Goal: Task Accomplishment & Management: Complete application form

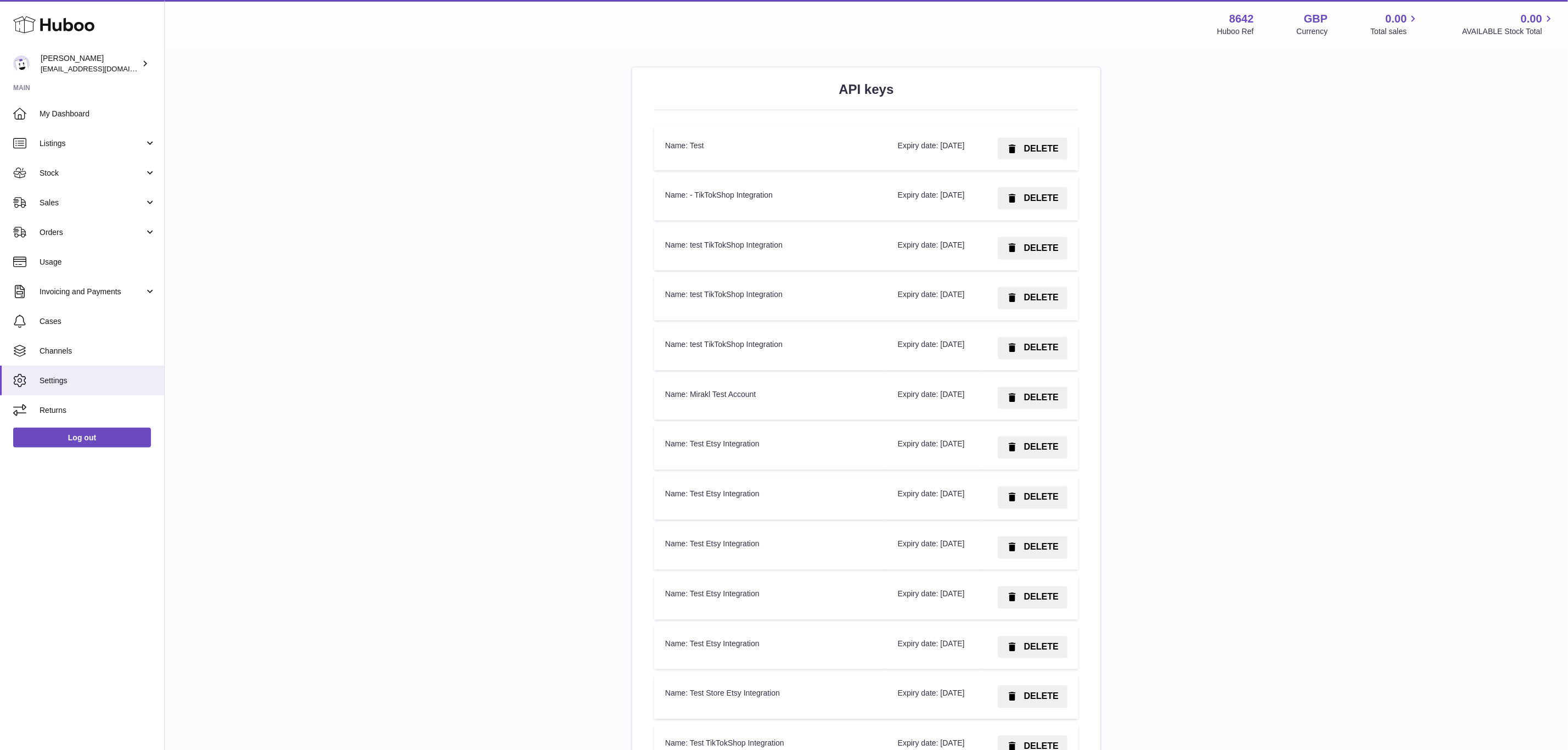
click at [1293, 241] on div "**********" at bounding box center [866, 301] width 1368 height 3095
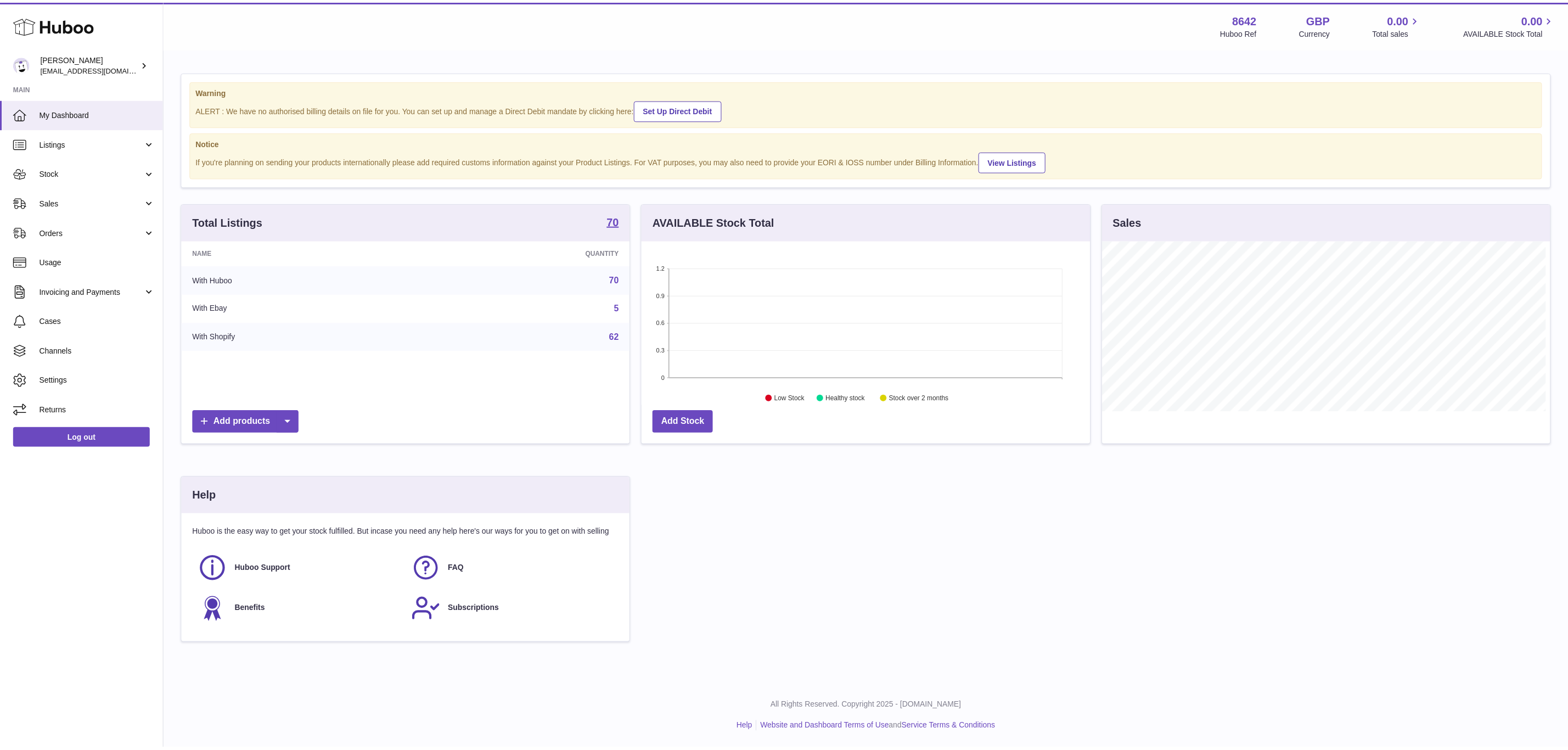
scroll to position [548615, 548529]
click at [107, 354] on span "Channels" at bounding box center [98, 351] width 116 height 11
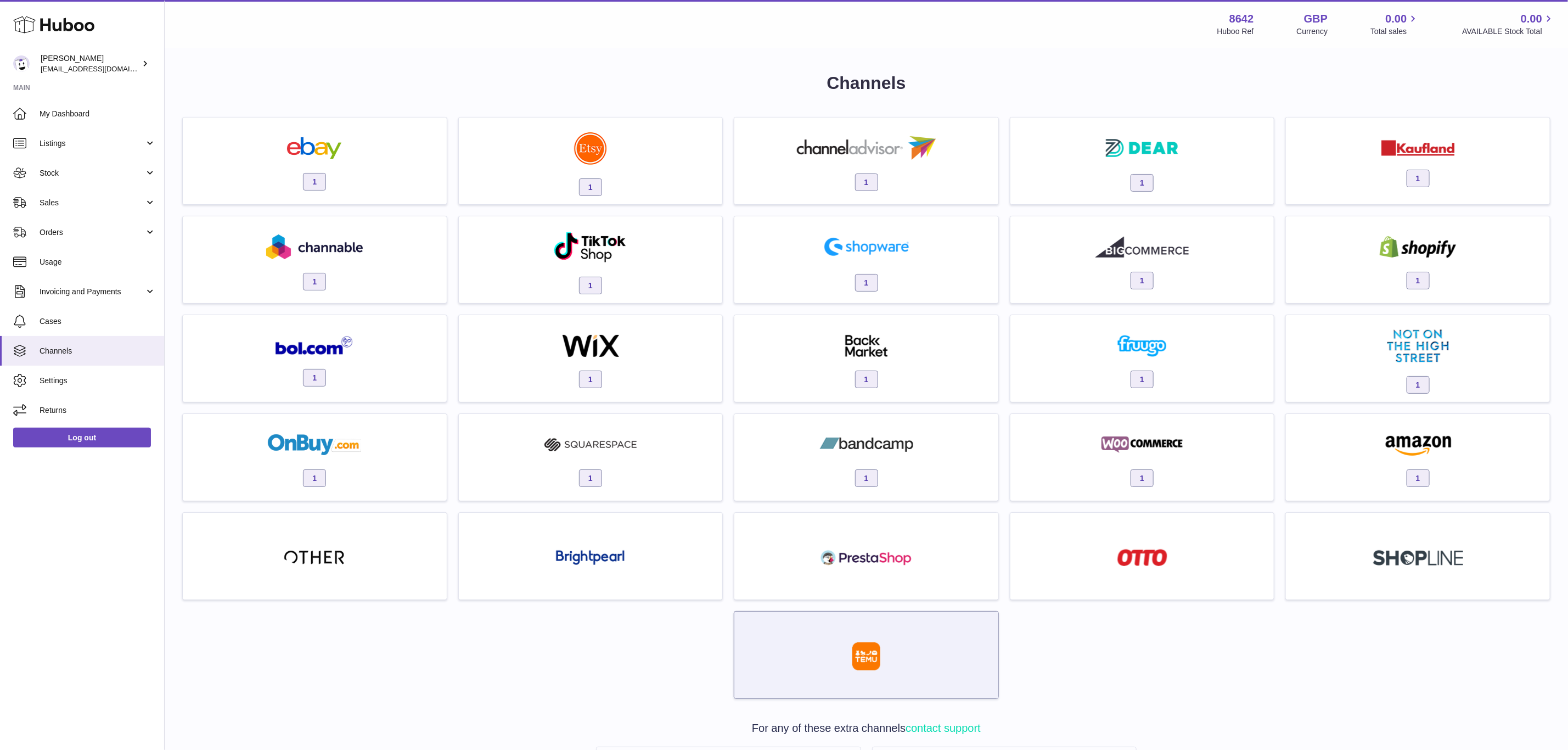
click at [930, 641] on div at bounding box center [866, 657] width 253 height 70
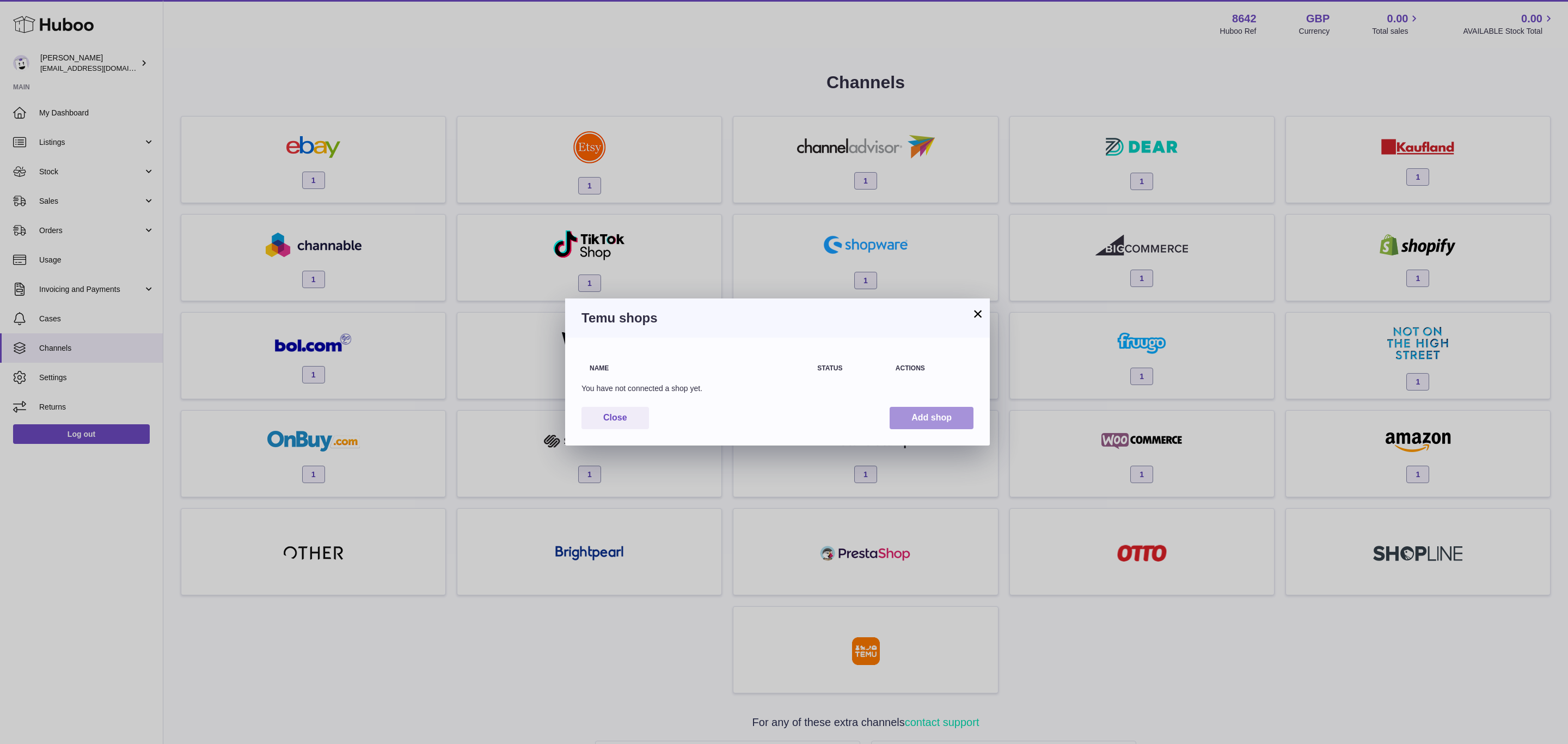
click at [939, 411] on button "Add shop" at bounding box center [931, 417] width 84 height 22
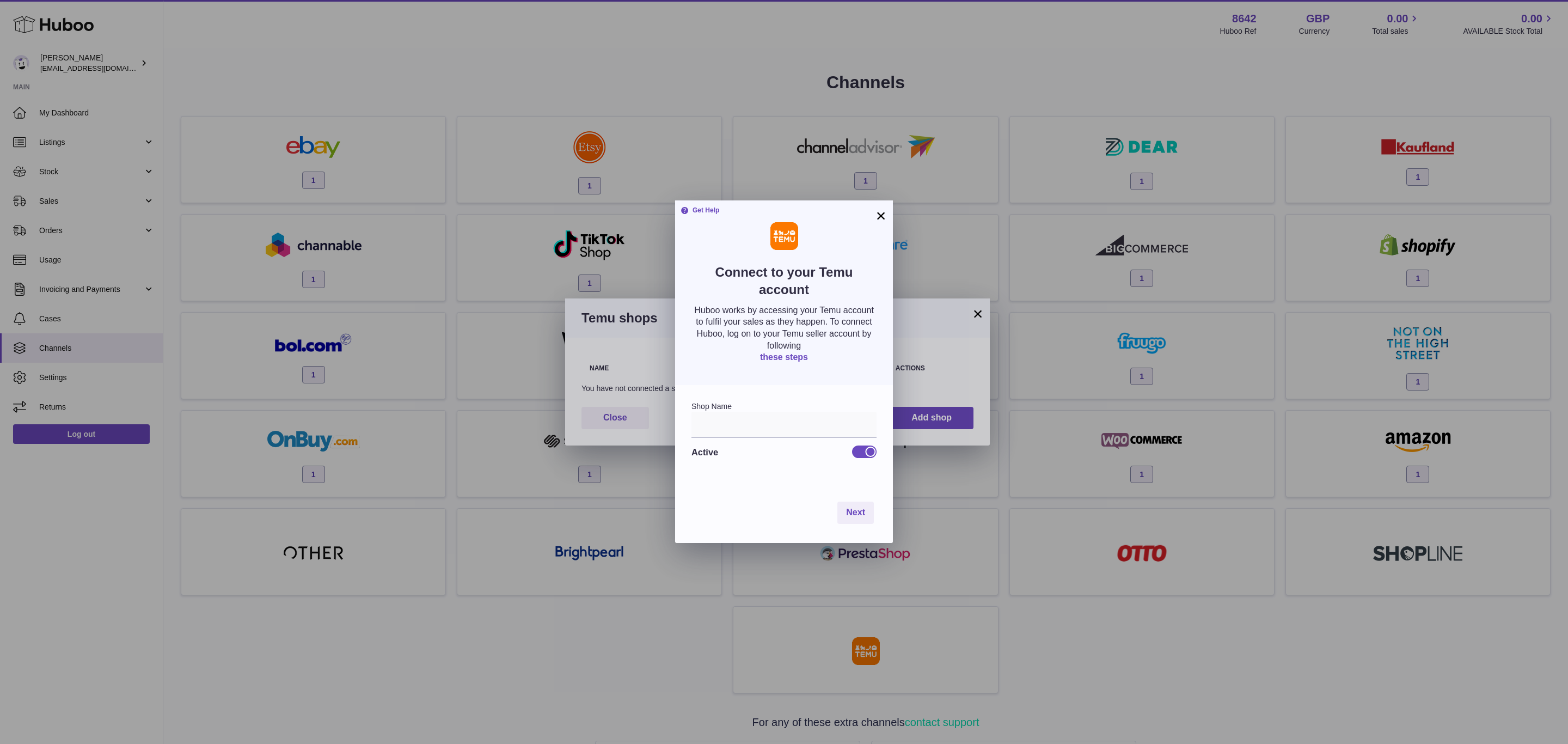
click at [778, 355] on link "these steps" at bounding box center [784, 357] width 48 height 10
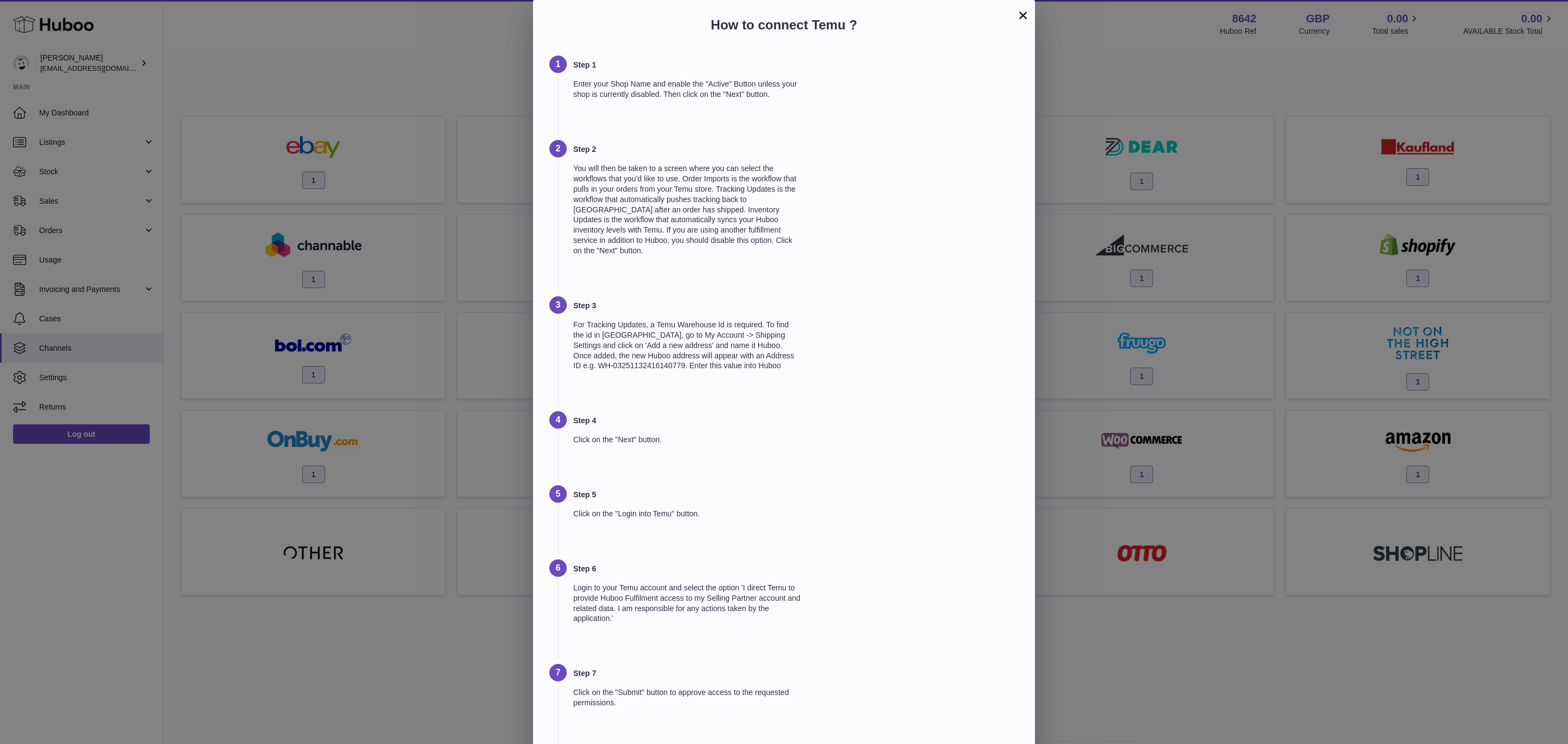
click at [1029, 17] on button "×" at bounding box center [1022, 15] width 13 height 13
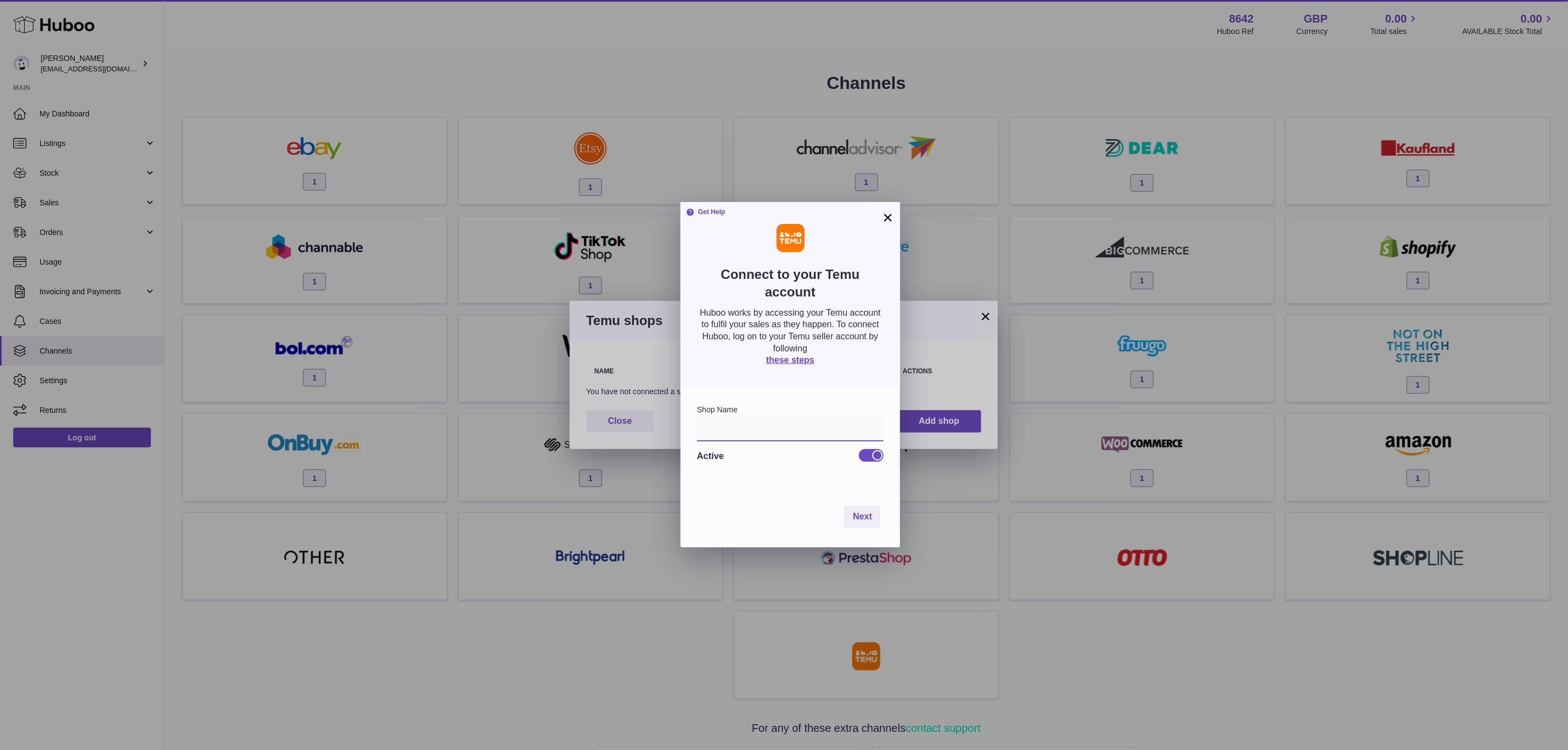
click at [790, 426] on input "text" at bounding box center [790, 428] width 186 height 27
type input "*"
type input "**********"
click at [874, 519] on button "Next" at bounding box center [862, 516] width 36 height 22
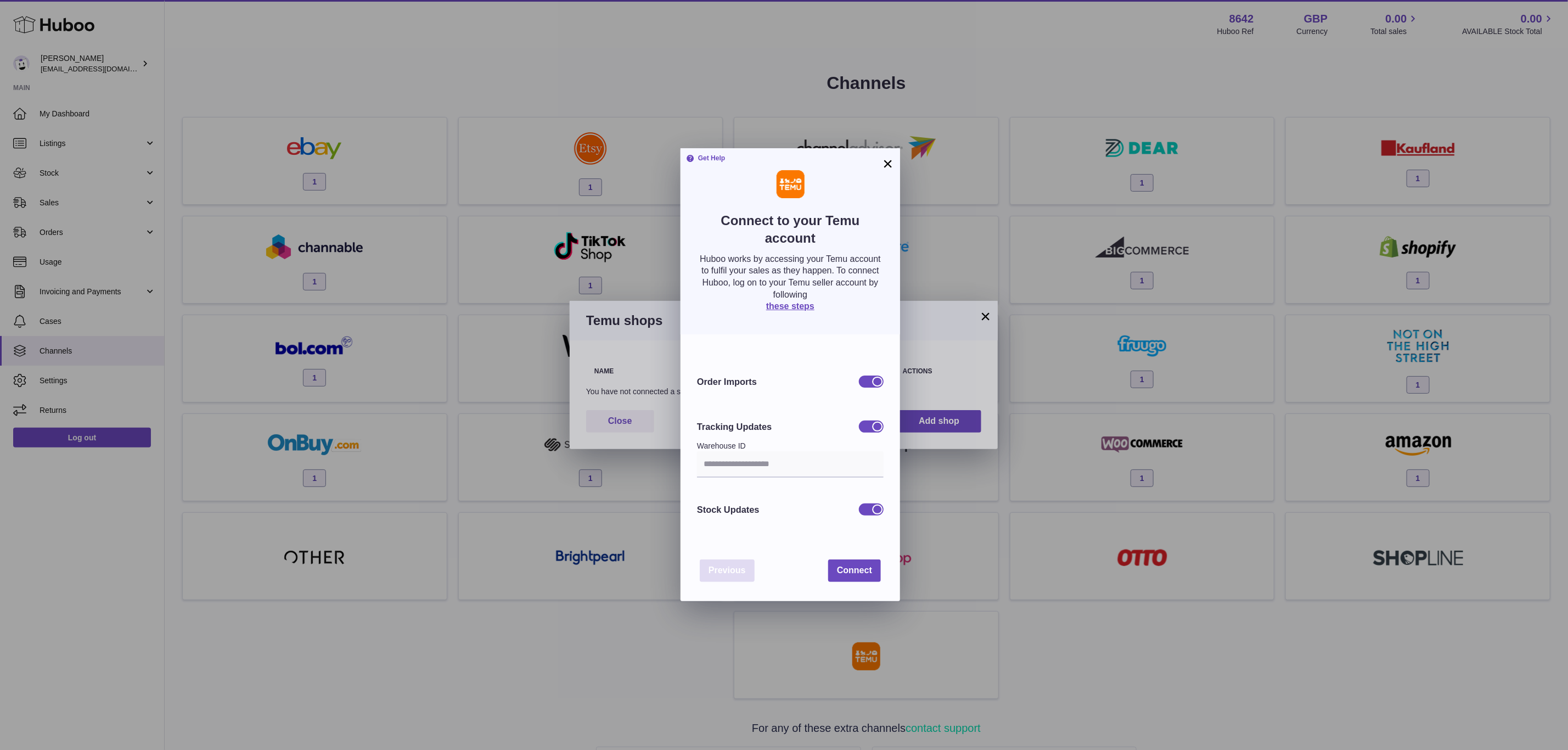
click at [732, 568] on span "Previous" at bounding box center [727, 570] width 37 height 10
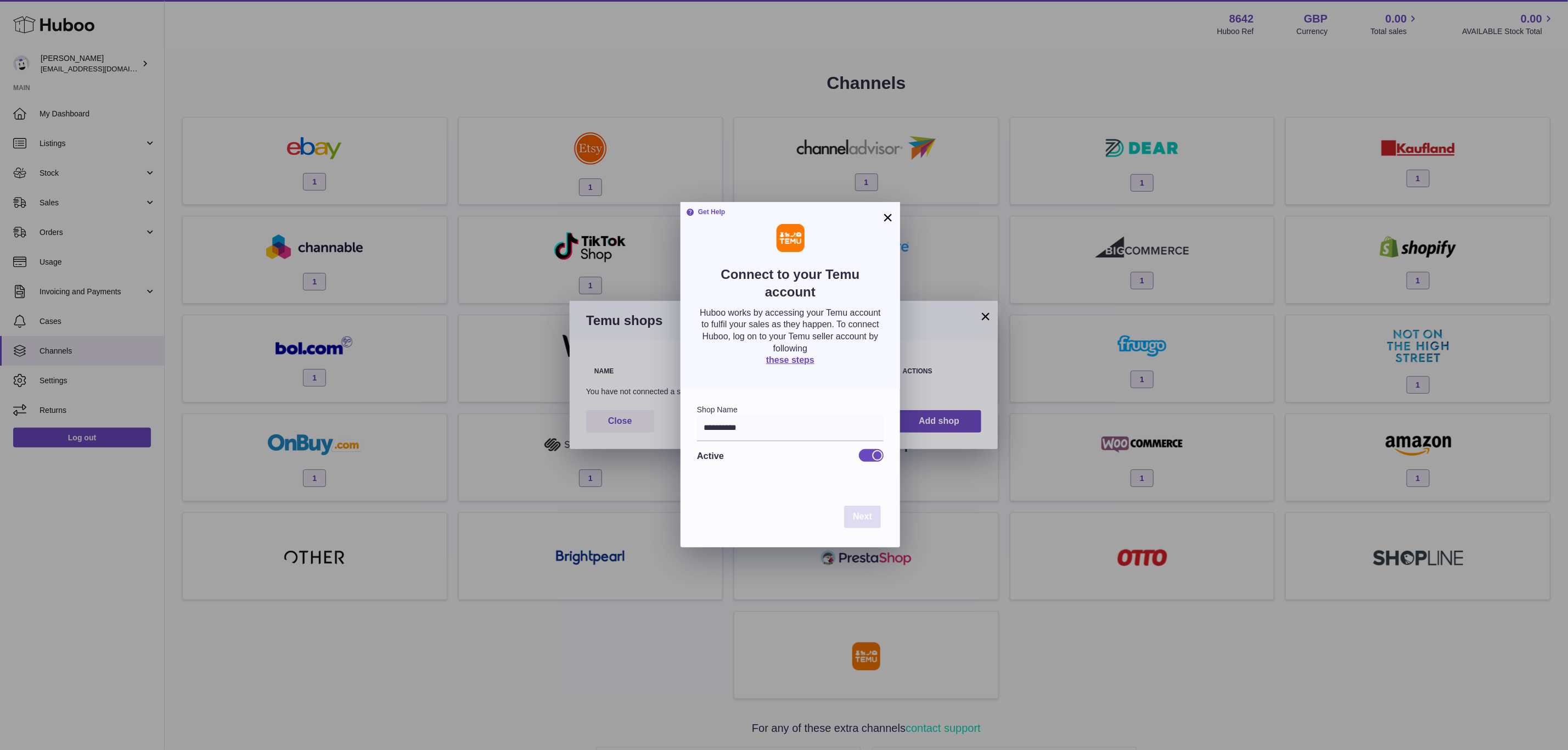
click at [857, 509] on button "Next" at bounding box center [862, 516] width 36 height 22
click at [875, 517] on button "Next" at bounding box center [862, 516] width 36 height 22
click at [869, 521] on span "Next" at bounding box center [863, 516] width 20 height 10
click at [863, 512] on span "Next" at bounding box center [863, 516] width 20 height 10
click at [888, 217] on button "×" at bounding box center [888, 217] width 13 height 13
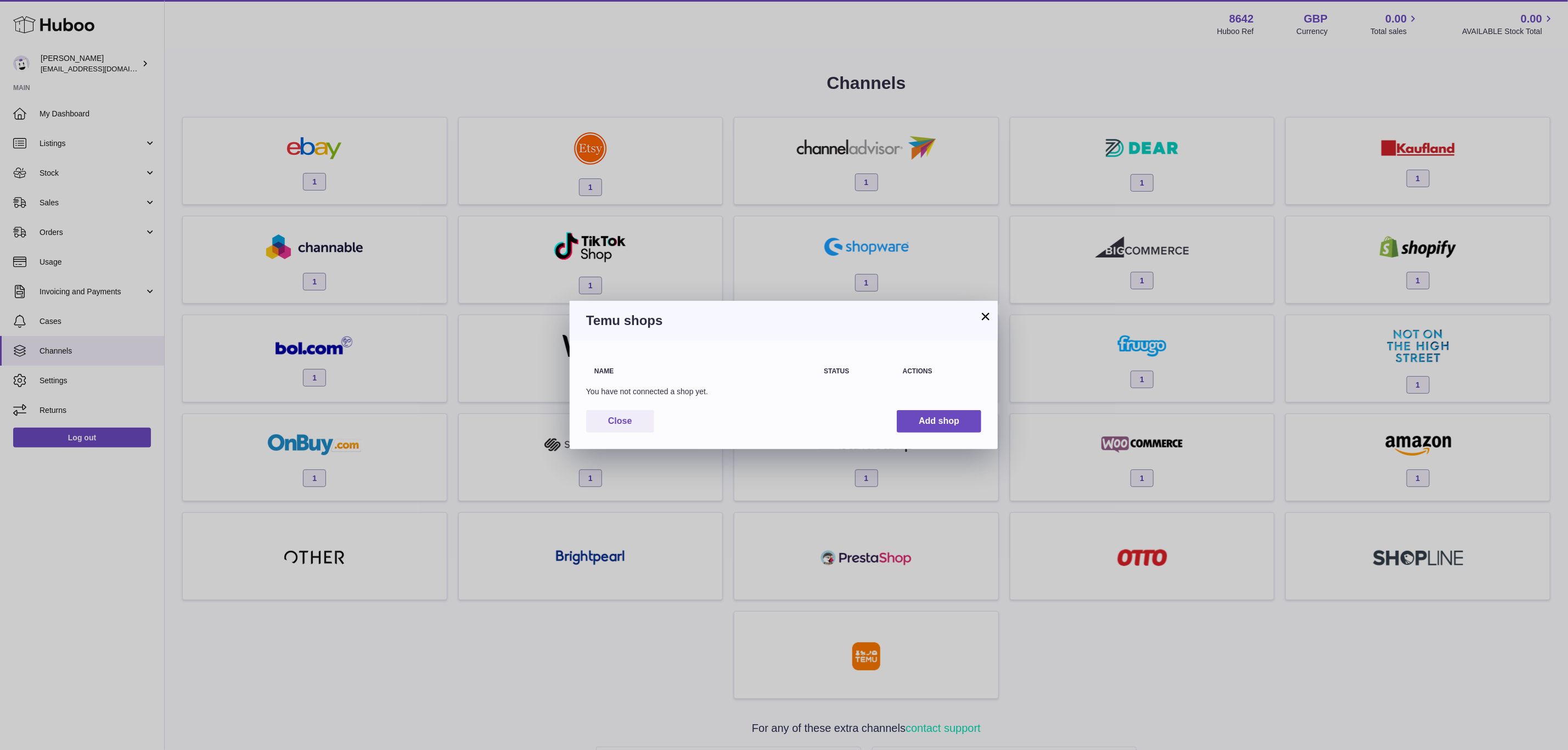
click at [927, 407] on div "Name Status Actions You have not connected a shop yet. Close Add shop" at bounding box center [784, 394] width 428 height 108
click at [936, 420] on button "Add shop" at bounding box center [938, 421] width 84 height 22
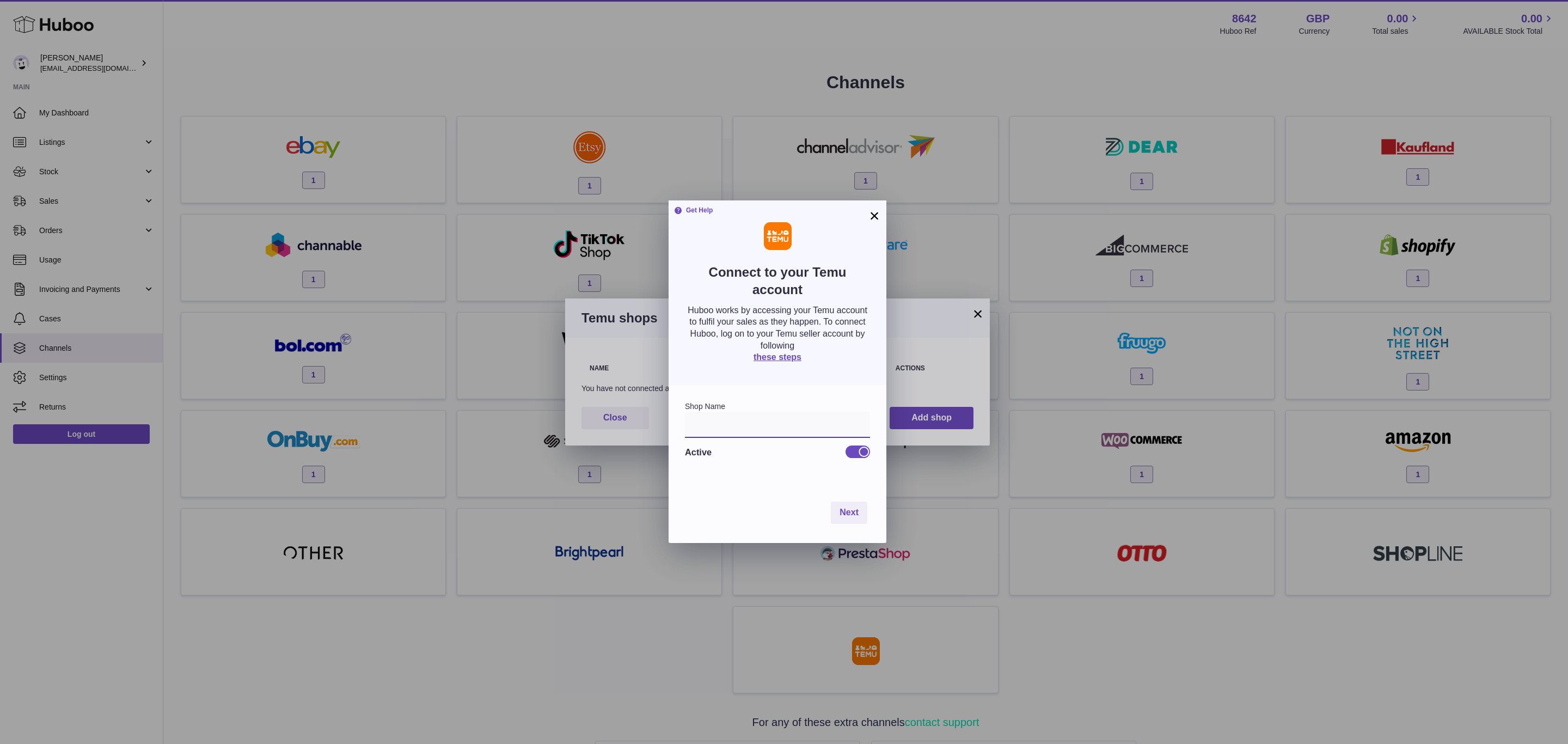
click at [769, 416] on input "text" at bounding box center [777, 424] width 185 height 26
type input "****"
click at [841, 507] on span "Next" at bounding box center [849, 512] width 19 height 10
